Goal: Download file/media

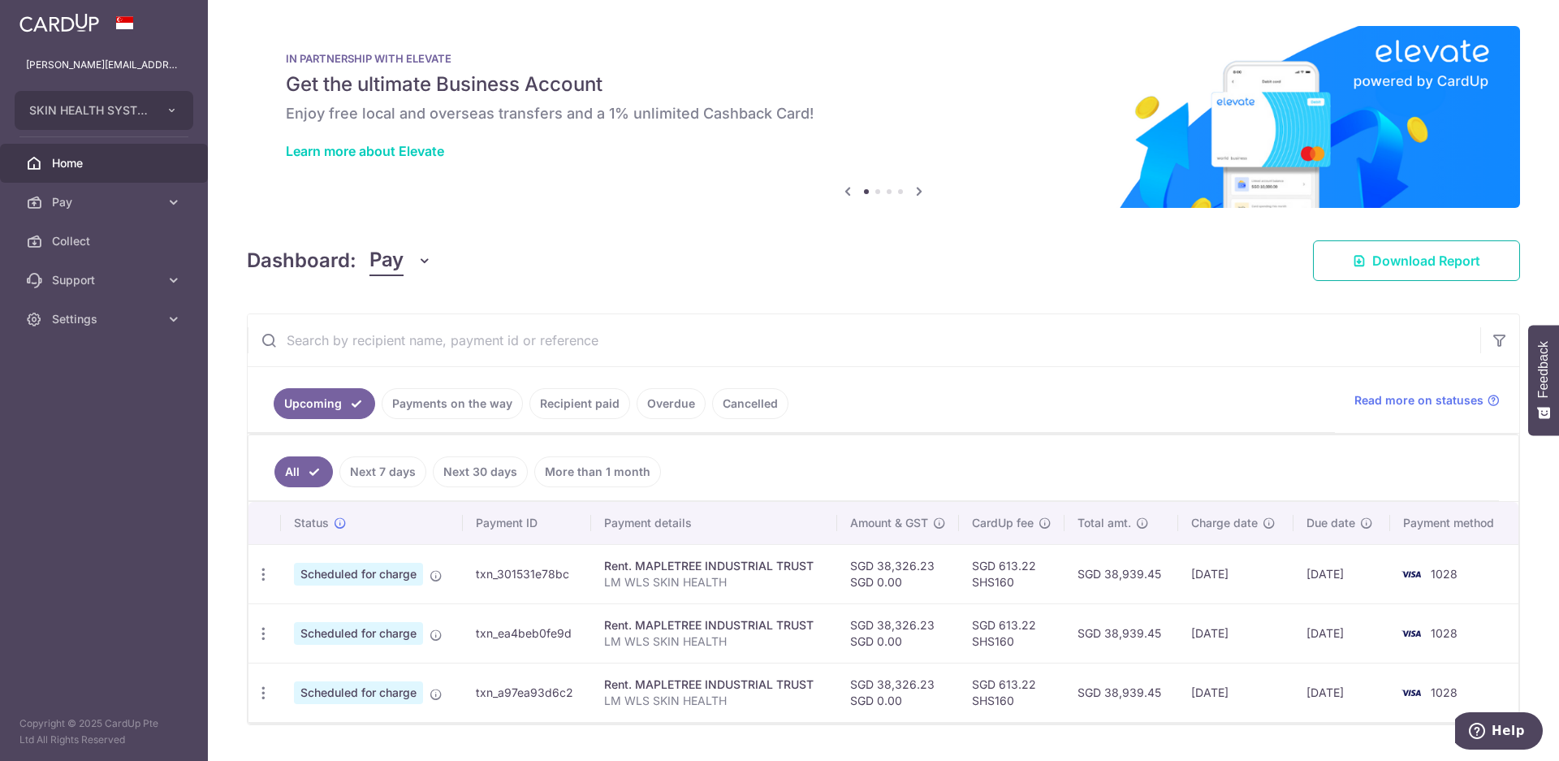
click at [1381, 266] on span "Download Report" at bounding box center [1426, 260] width 108 height 19
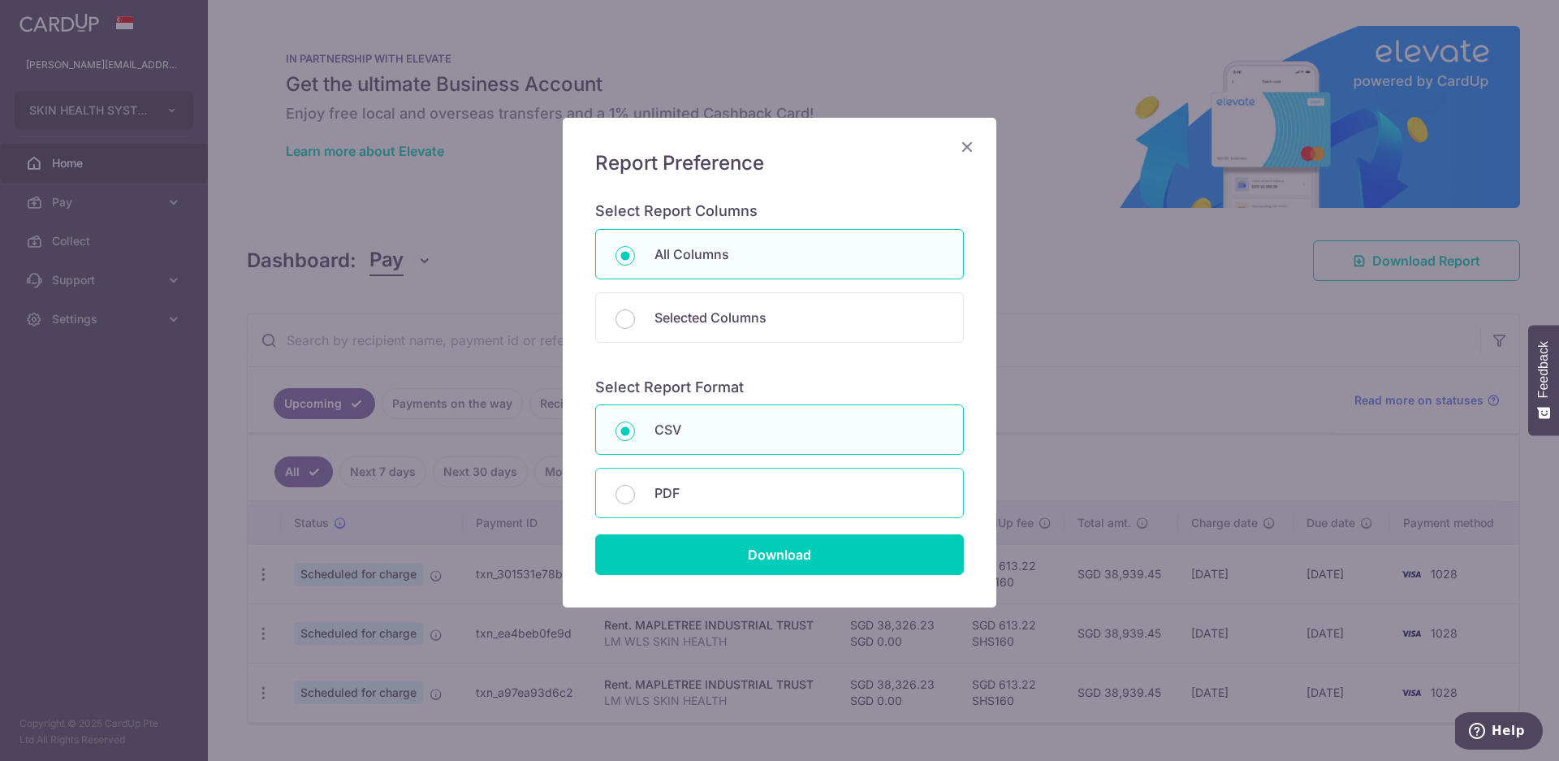
click at [644, 503] on div "PDF" at bounding box center [779, 493] width 369 height 50
radio input "false"
radio input "true"
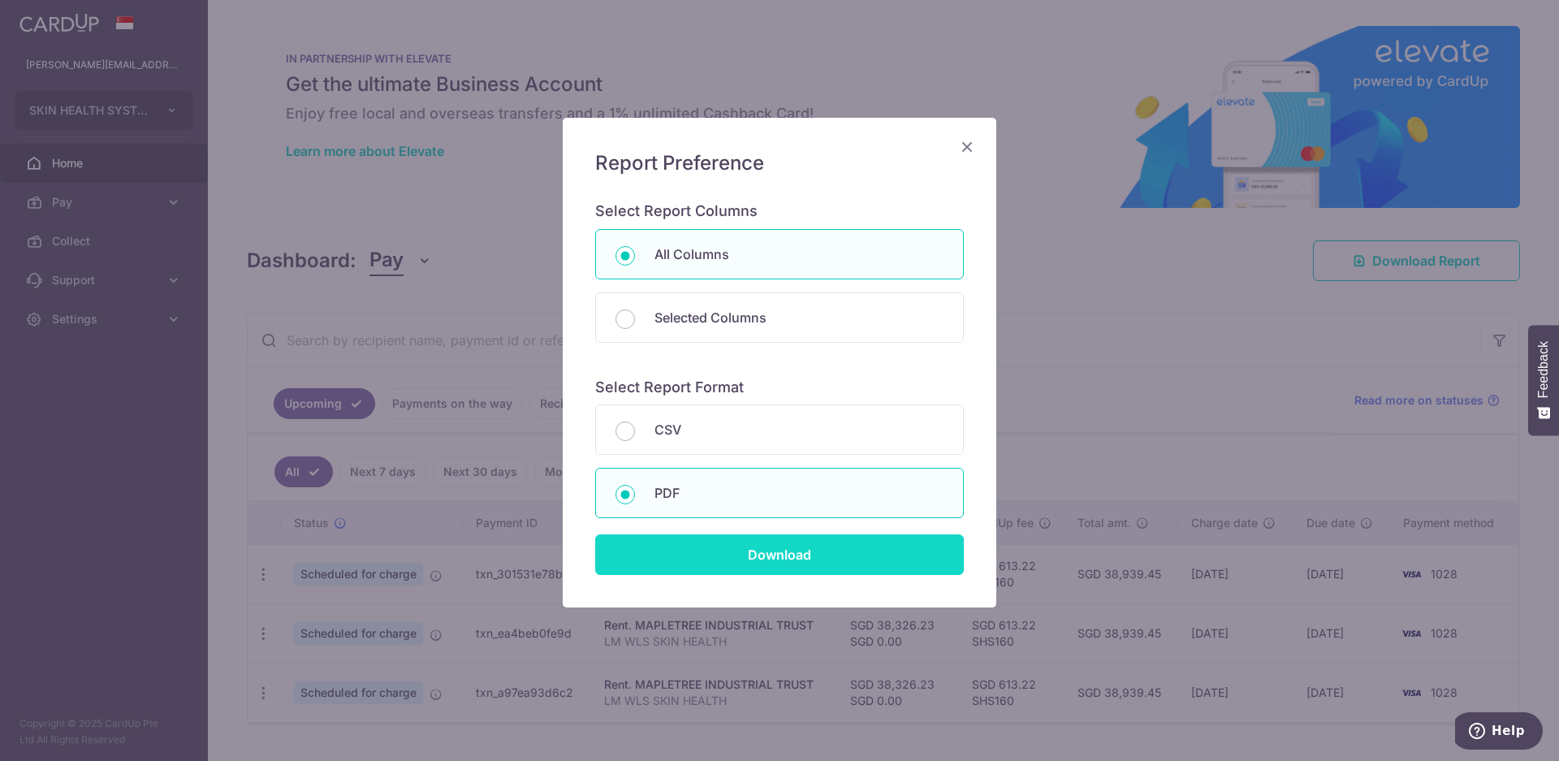
click at [685, 564] on input "Download" at bounding box center [779, 554] width 369 height 41
